Goal: Information Seeking & Learning: Learn about a topic

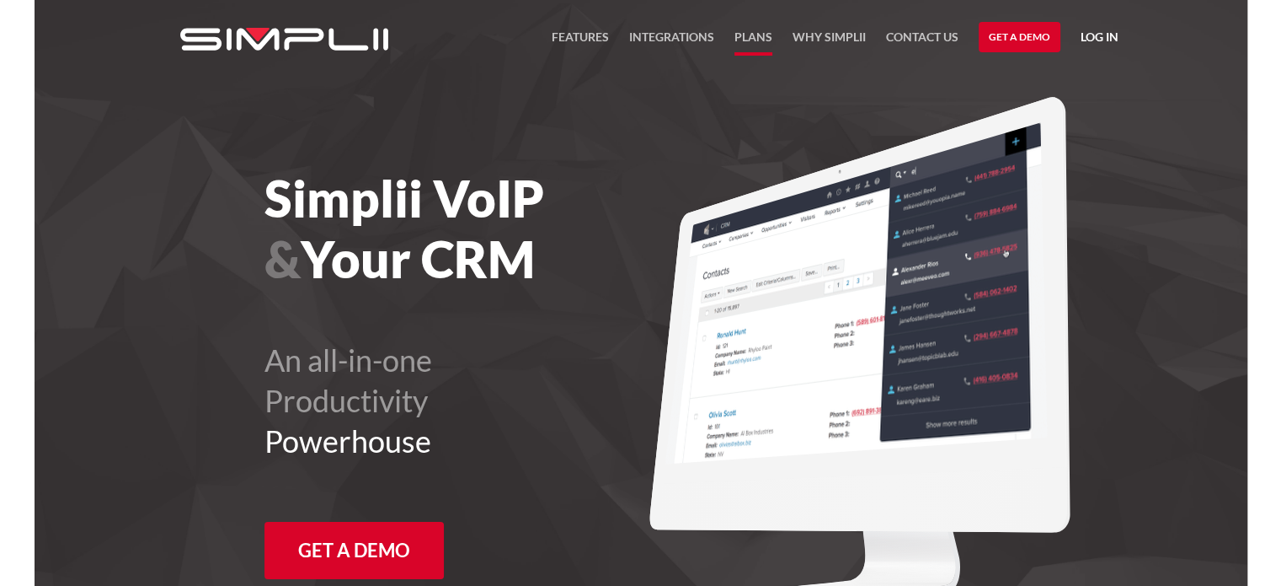
click at [763, 40] on link "Plans" at bounding box center [754, 41] width 38 height 29
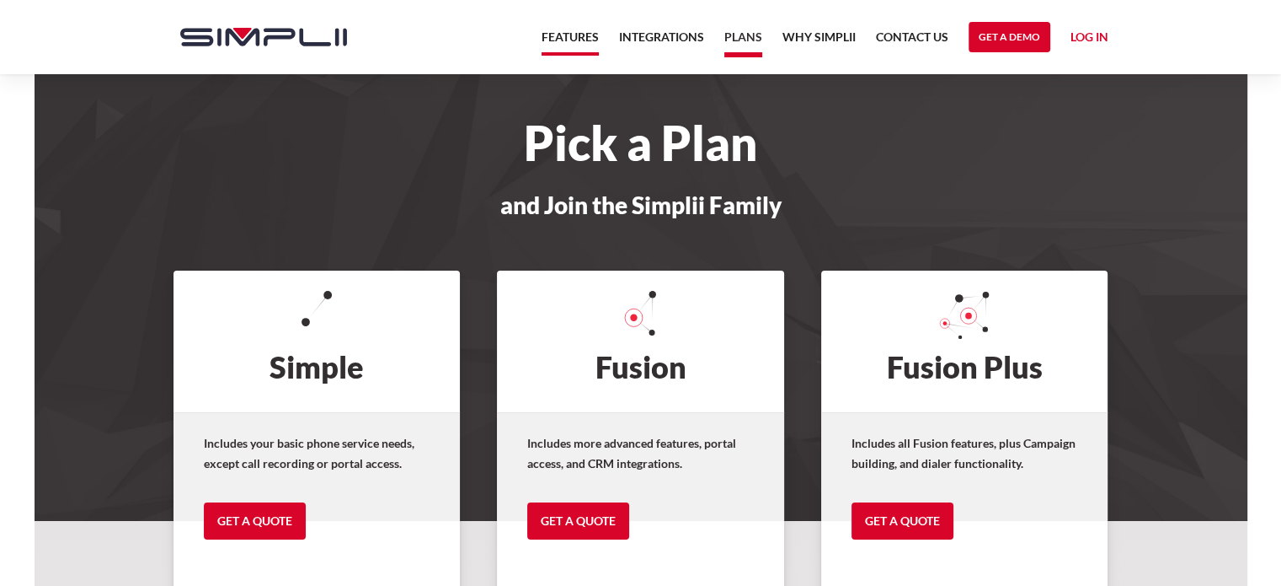
click at [569, 29] on link "Features" at bounding box center [570, 41] width 57 height 29
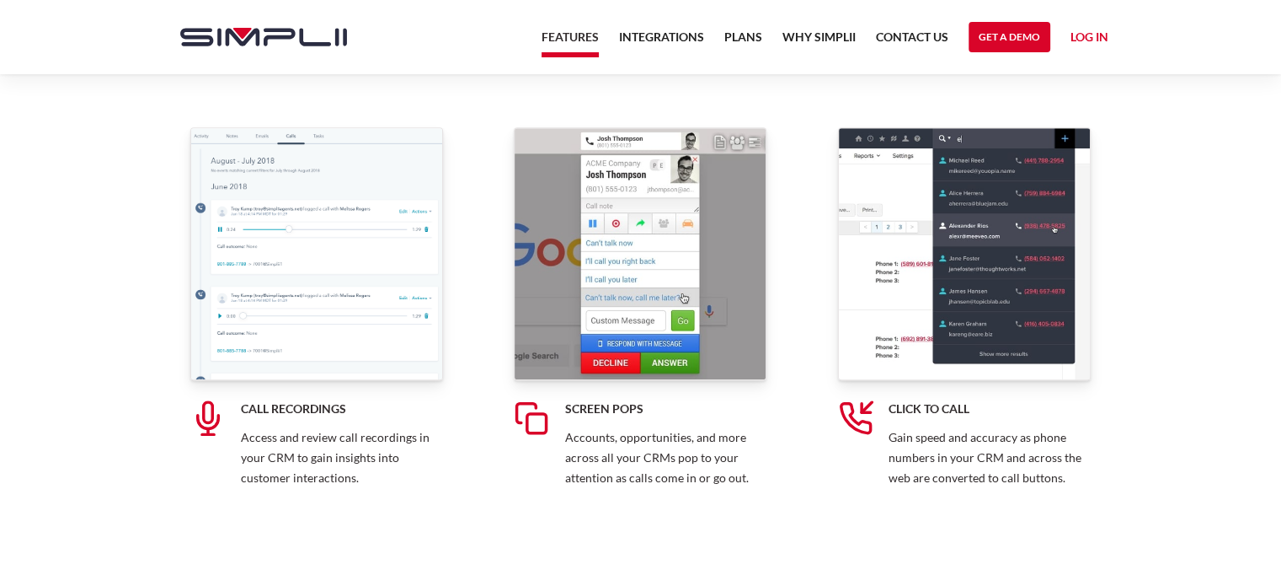
scroll to position [1256, 0]
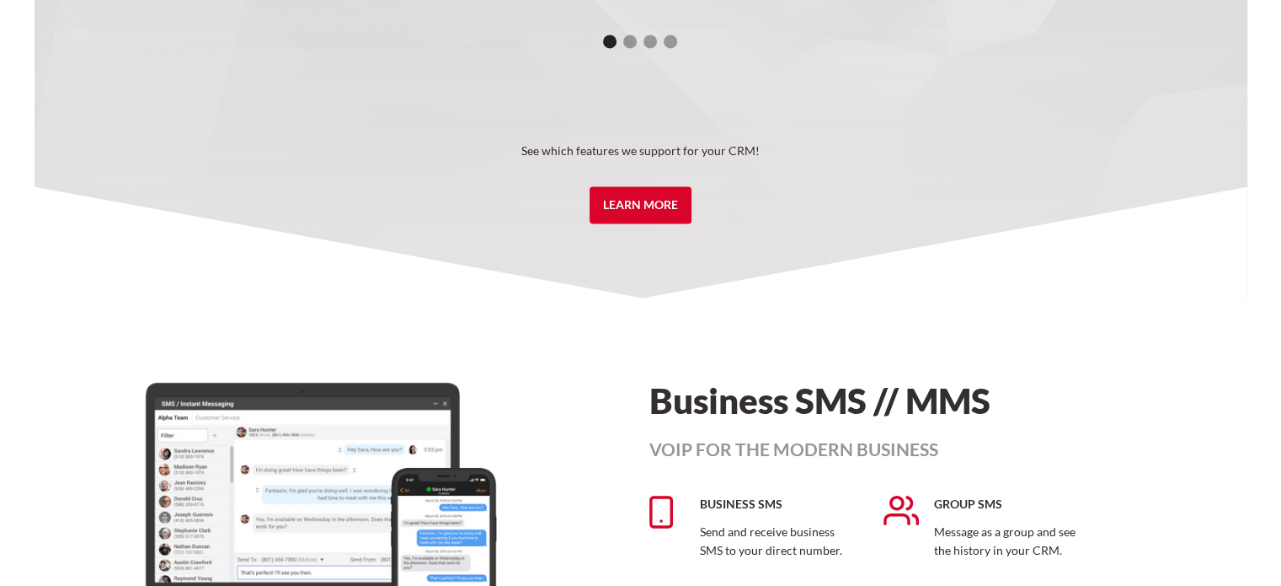
scroll to position [2949, 0]
